Goal: Task Accomplishment & Management: Manage account settings

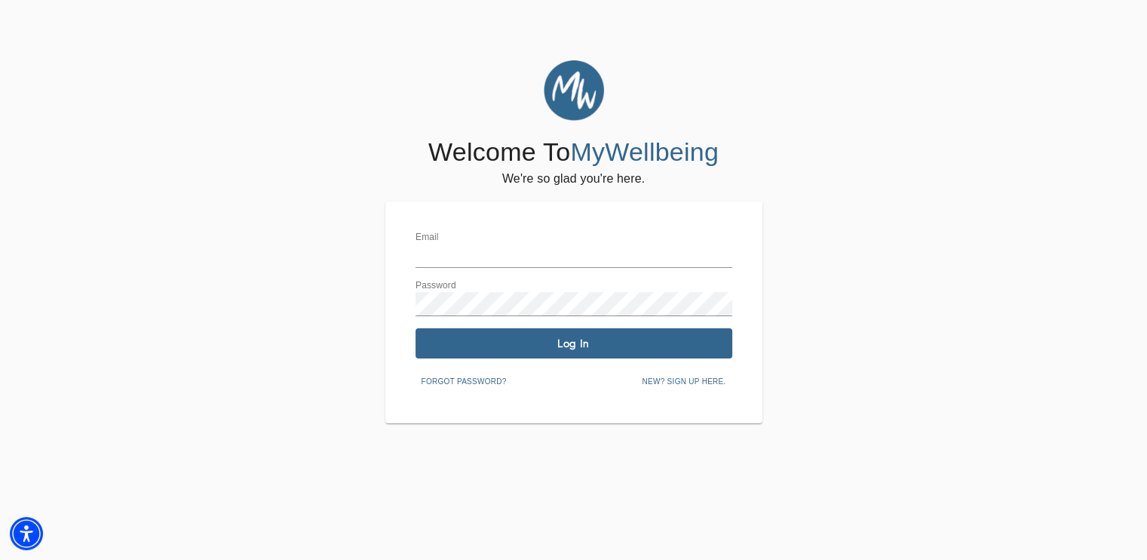
type input "[EMAIL_ADDRESS][DOMAIN_NAME]"
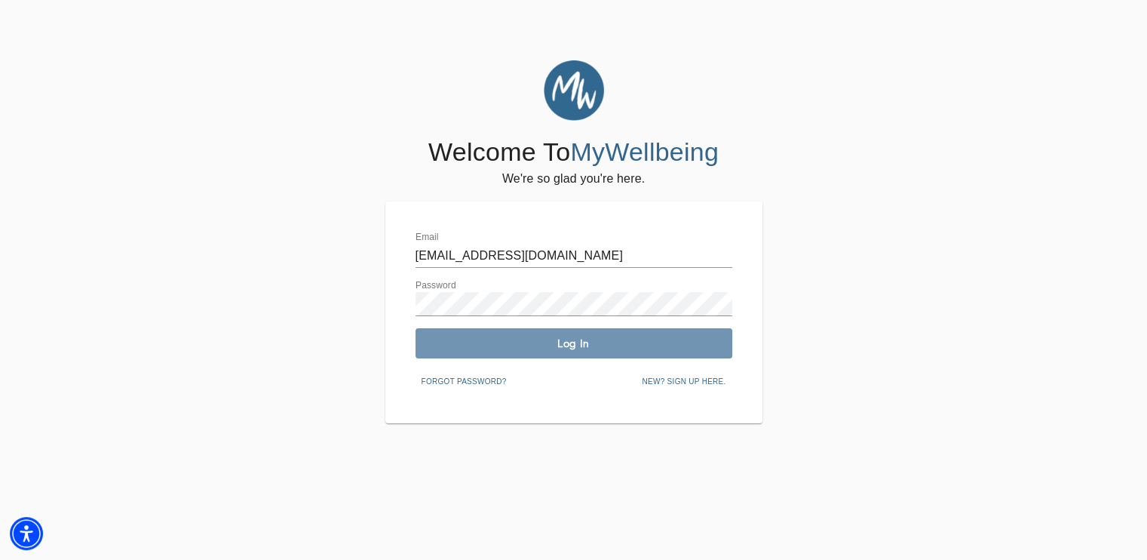
click at [642, 354] on button "Log In" at bounding box center [574, 343] width 317 height 30
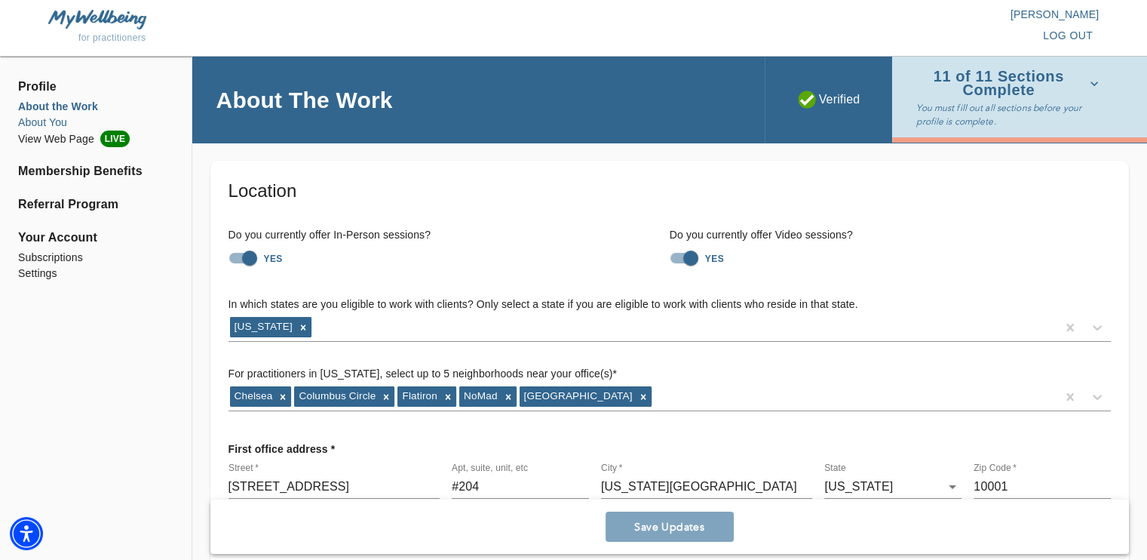
click at [45, 115] on li "About You" at bounding box center [95, 123] width 155 height 16
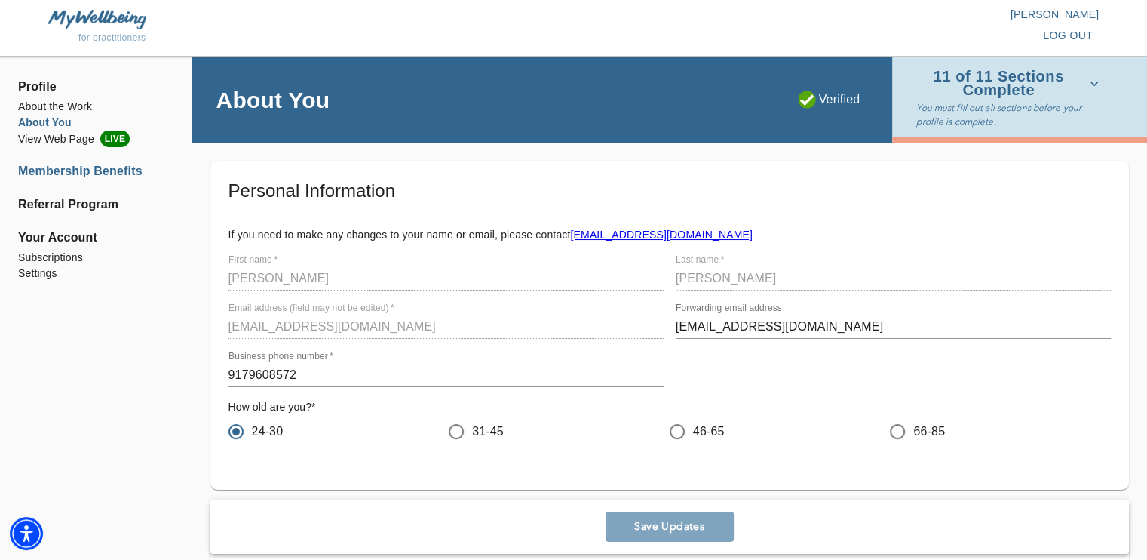
click at [63, 180] on li "Membership Benefits" at bounding box center [95, 171] width 155 height 18
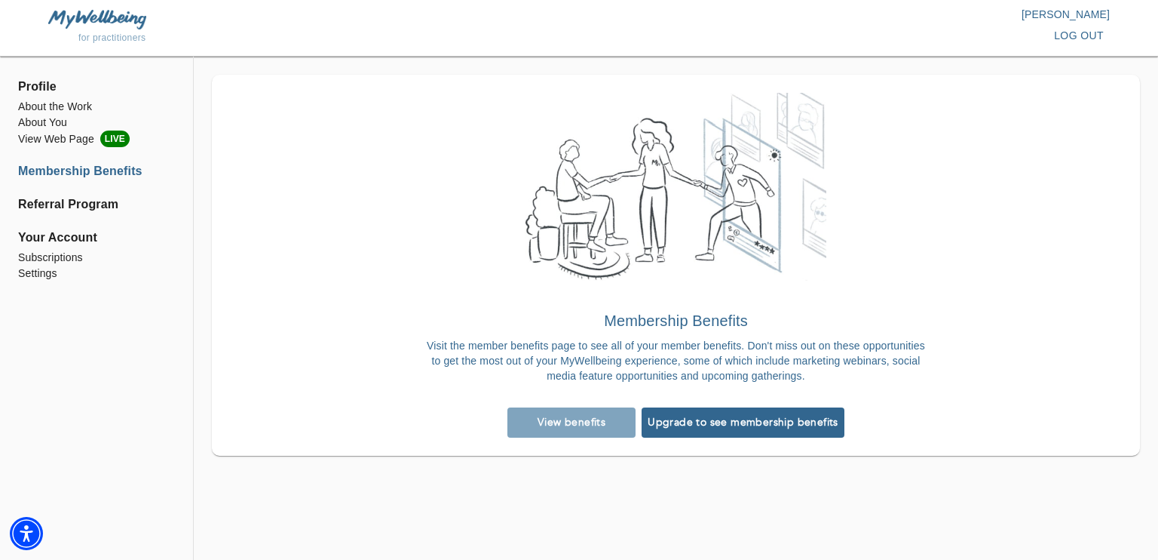
click at [585, 410] on div "View benefits" at bounding box center [572, 422] width 134 height 36
click at [576, 417] on div "View benefits" at bounding box center [572, 422] width 134 height 36
click at [522, 408] on div "View benefits" at bounding box center [572, 422] width 134 height 36
click at [69, 256] on li "Subscriptions" at bounding box center [96, 258] width 157 height 16
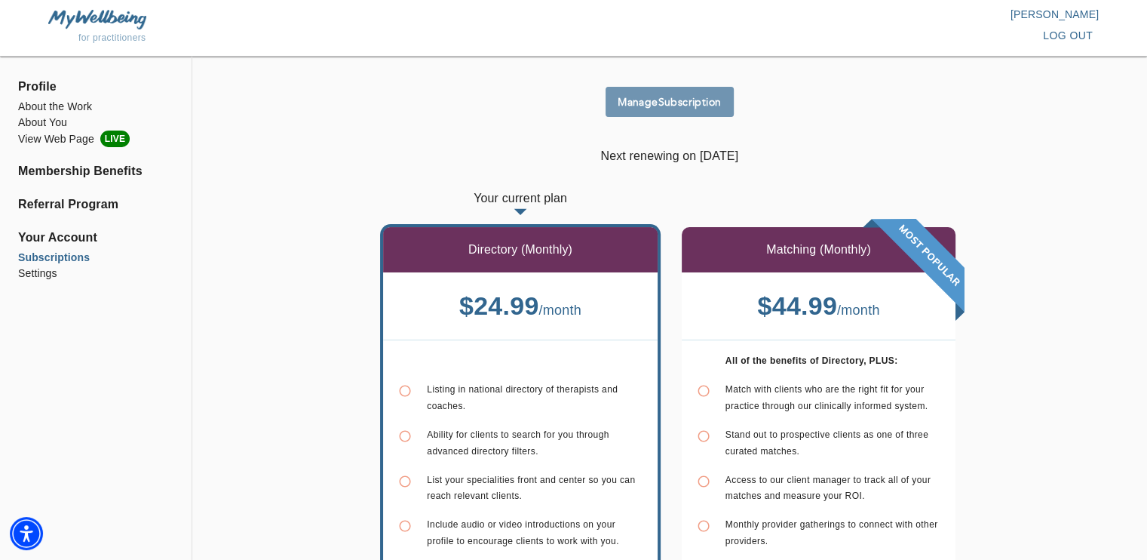
click at [657, 91] on button "Manage Subscription" at bounding box center [670, 102] width 128 height 30
